Goal: Navigation & Orientation: Find specific page/section

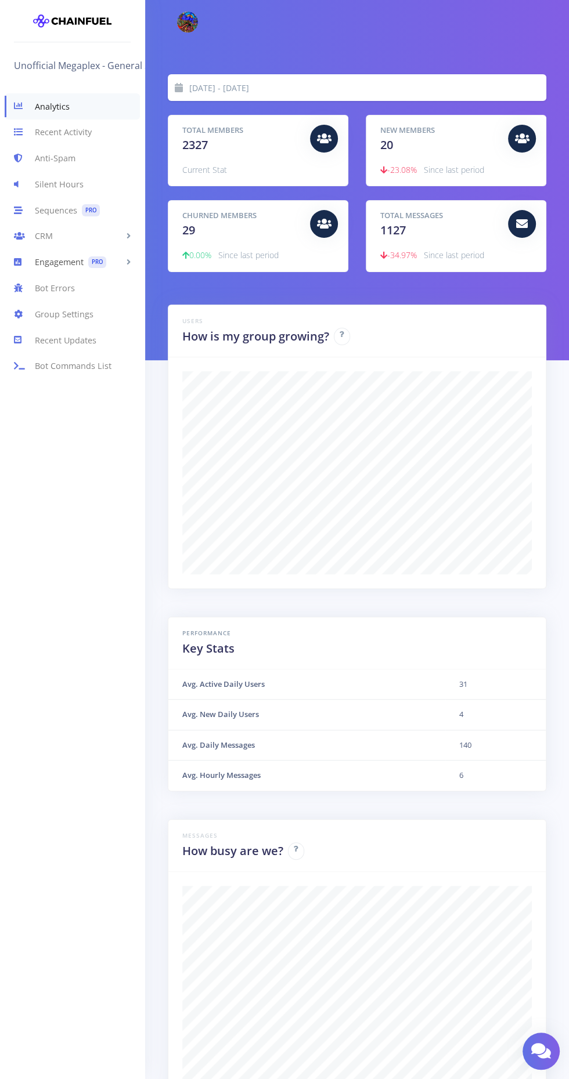
click at [70, 267] on link "Engagement PRO" at bounding box center [72, 262] width 144 height 26
click at [56, 132] on link "Recent Activity" at bounding box center [72, 133] width 144 height 26
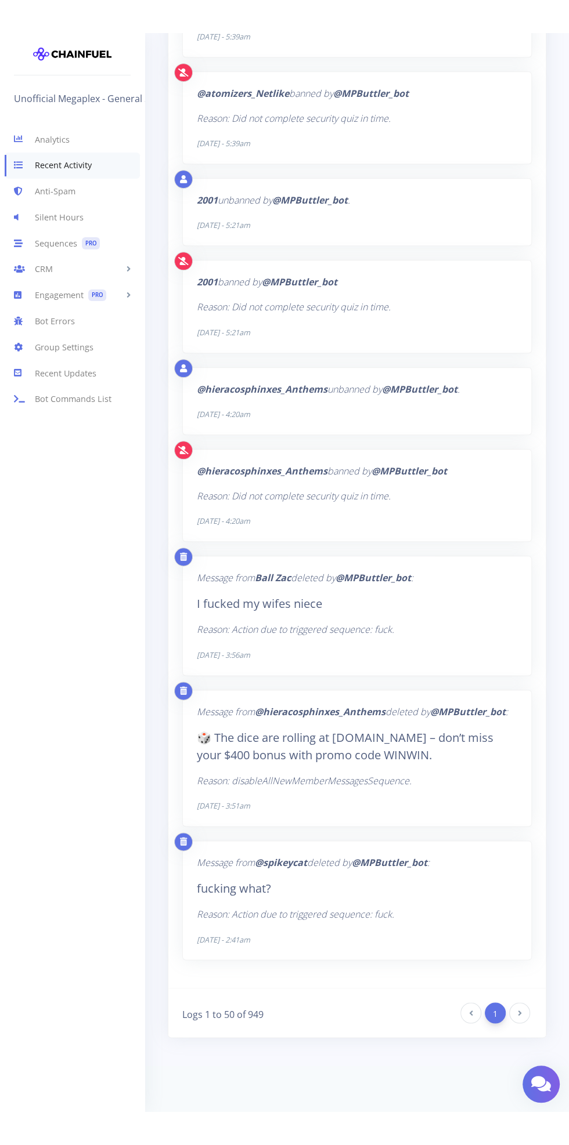
scroll to position [555, 0]
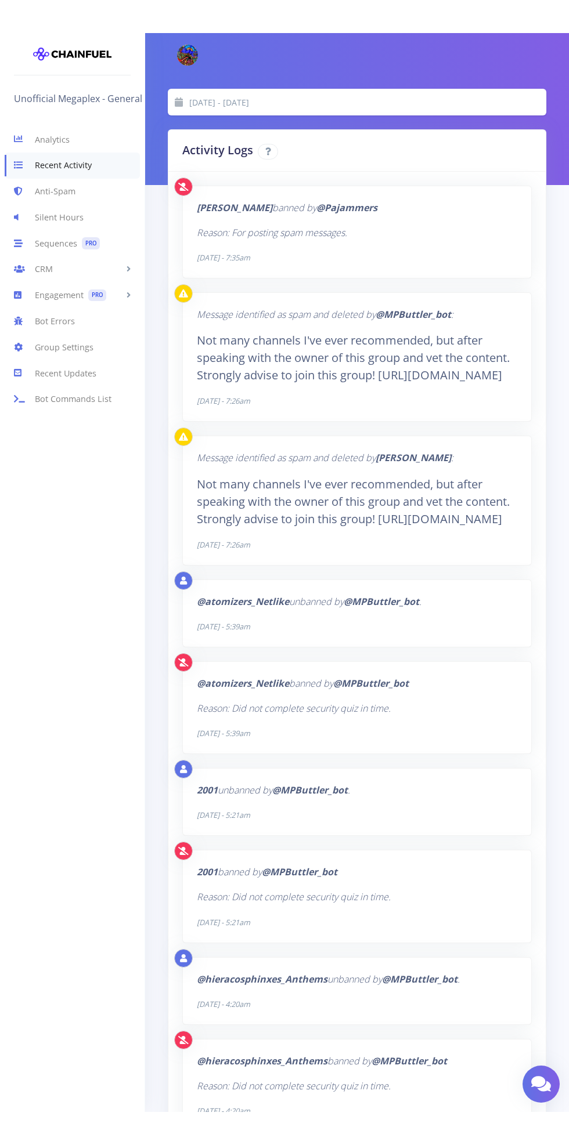
scroll to position [555, 0]
